Goal: Check status: Check status

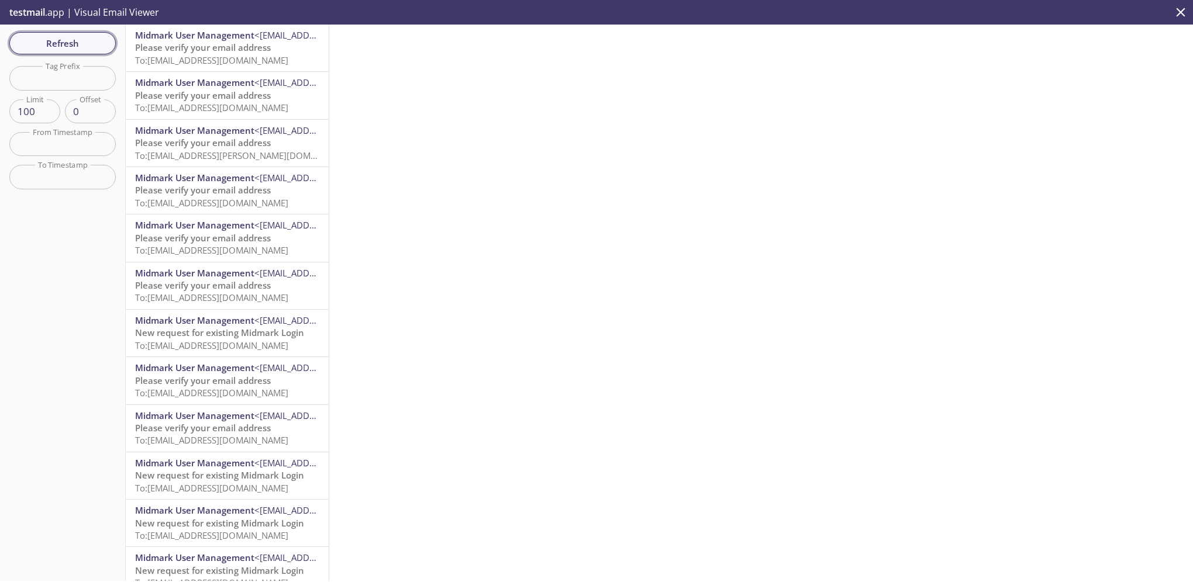
click at [82, 50] on span "Refresh" at bounding box center [63, 43] width 88 height 15
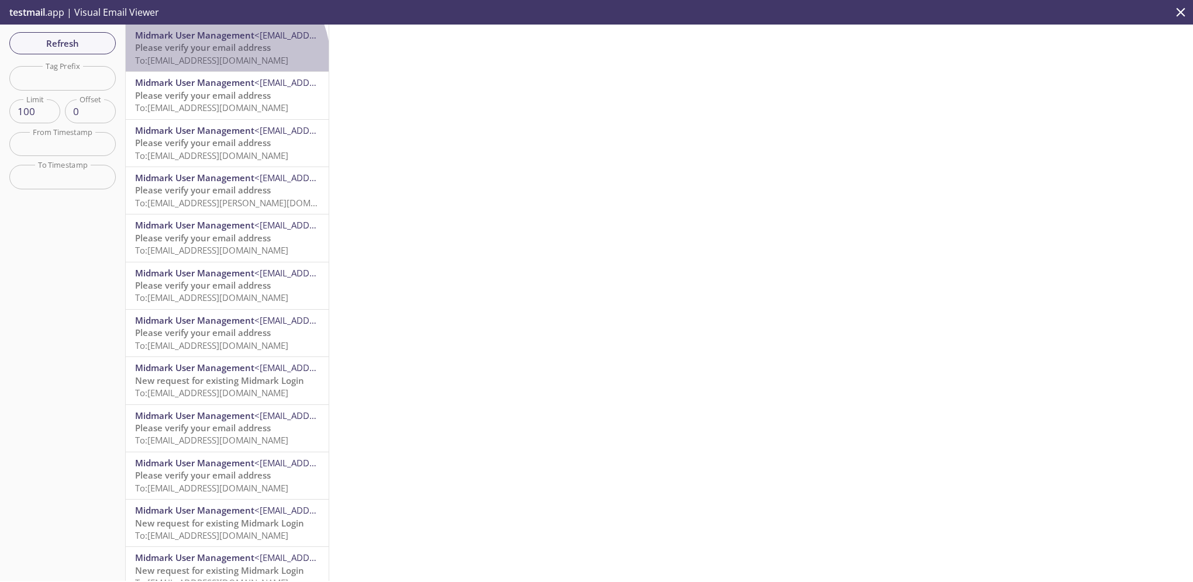
click at [225, 60] on span "To: [EMAIL_ADDRESS][DOMAIN_NAME]" at bounding box center [211, 60] width 153 height 12
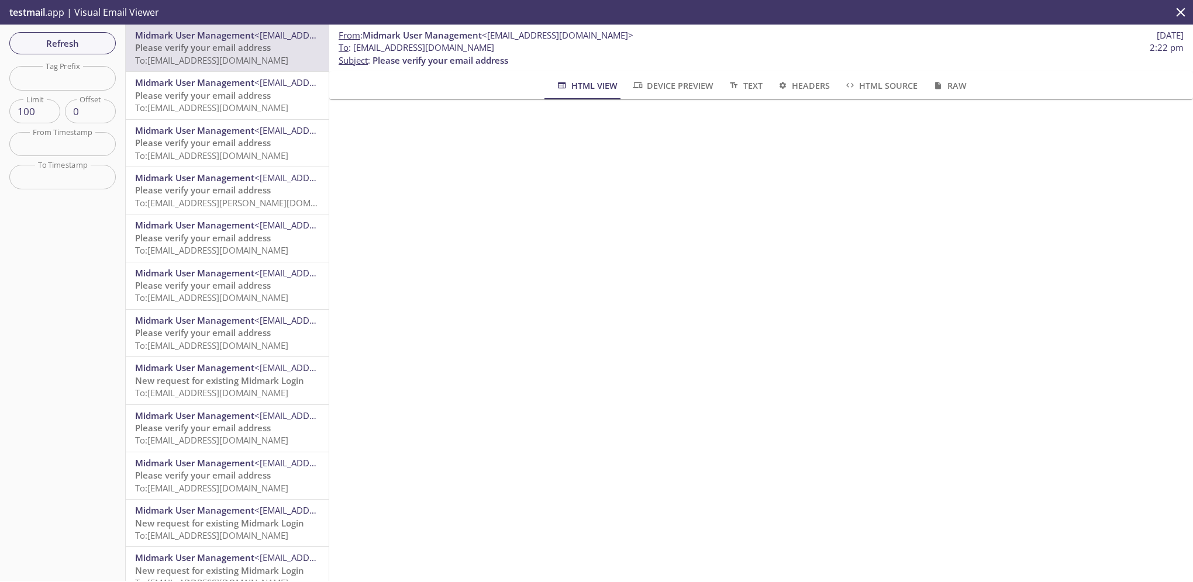
drag, startPoint x: 543, startPoint y: 222, endPoint x: 885, endPoint y: 465, distance: 420.5
click at [885, 465] on div "From : Midmark User Management <[EMAIL_ADDRESS][DOMAIN_NAME]> [DATE] To : [EMAI…" at bounding box center [761, 303] width 864 height 557
click at [68, 42] on span "Refresh" at bounding box center [63, 43] width 88 height 15
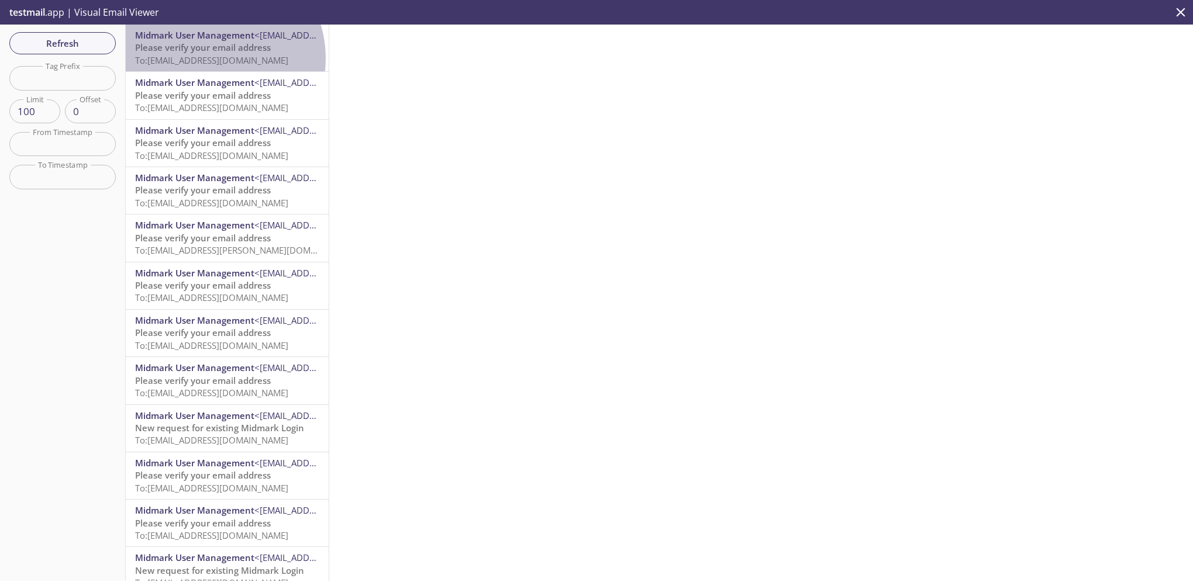
click at [208, 58] on span "To: [EMAIL_ADDRESS][DOMAIN_NAME]" at bounding box center [211, 60] width 153 height 12
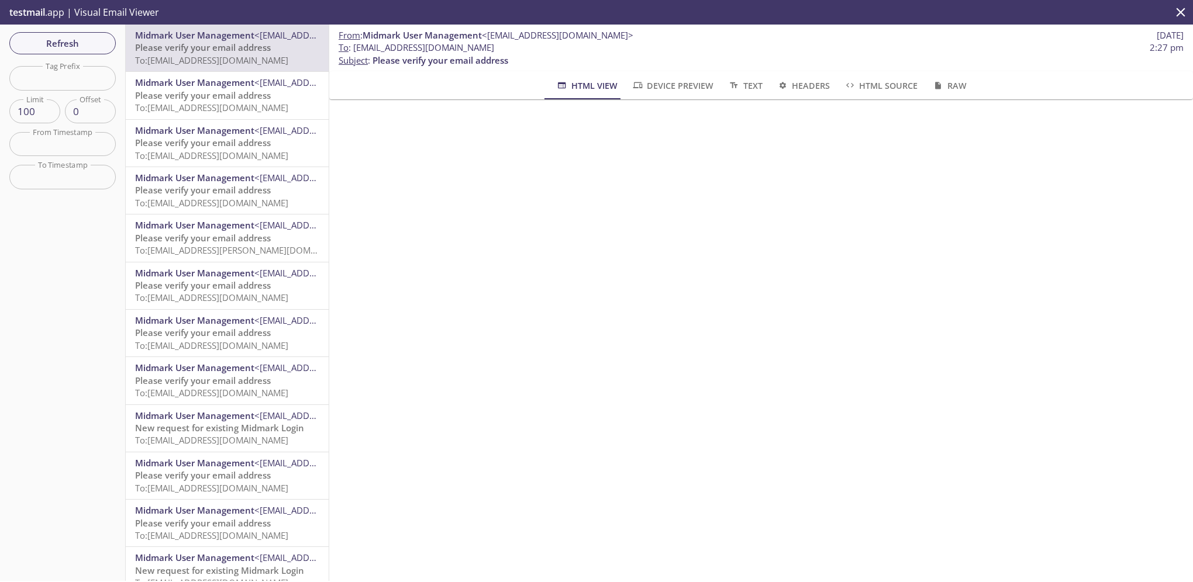
click at [74, 43] on span "Refresh" at bounding box center [63, 43] width 88 height 15
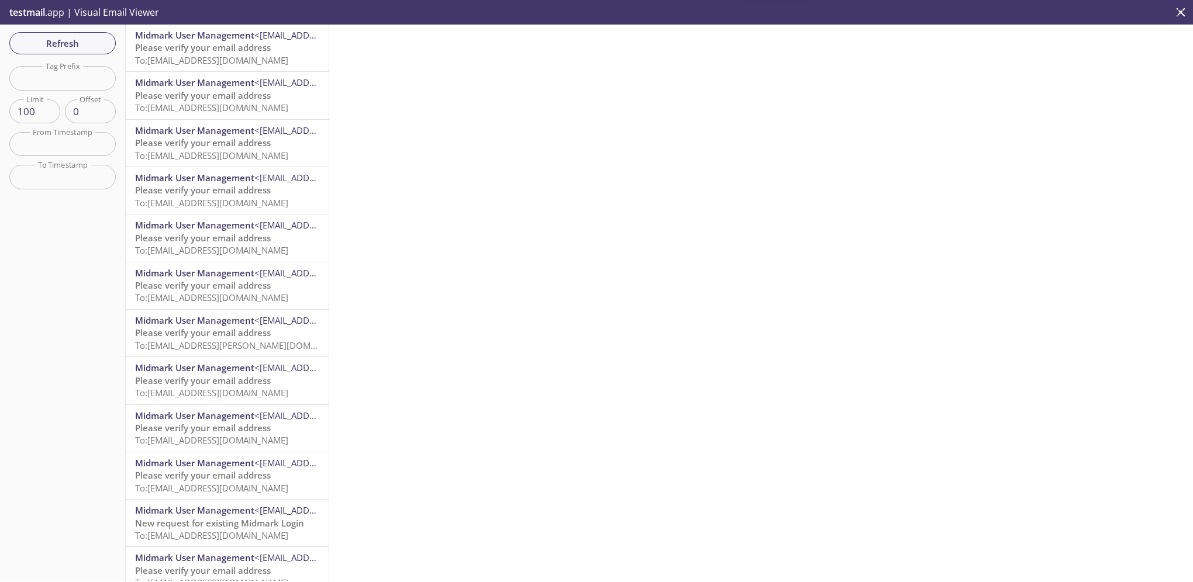
click at [221, 57] on span "To: [EMAIL_ADDRESS][DOMAIN_NAME]" at bounding box center [211, 60] width 153 height 12
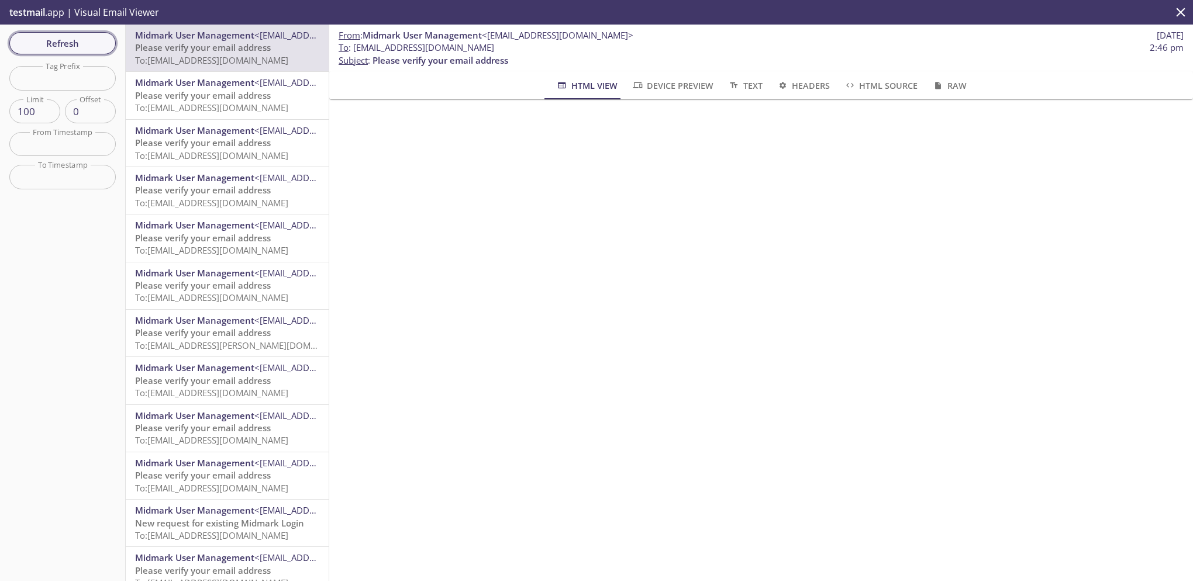
click at [79, 47] on span "Refresh" at bounding box center [63, 43] width 88 height 15
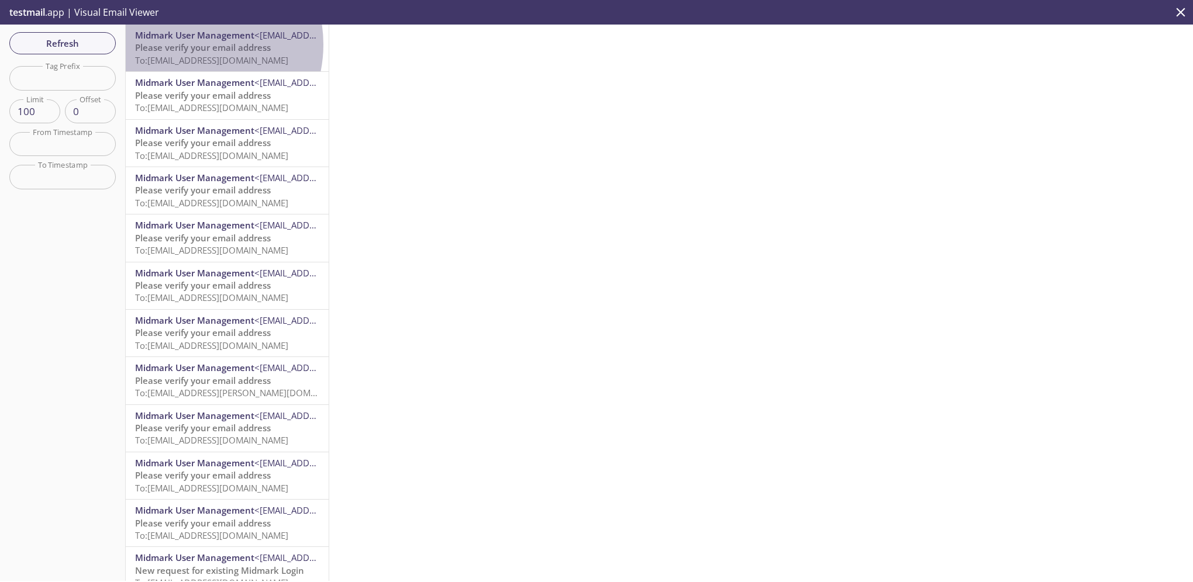
click at [188, 44] on span "Please verify your email address" at bounding box center [203, 48] width 136 height 12
